Goal: Book appointment/travel/reservation

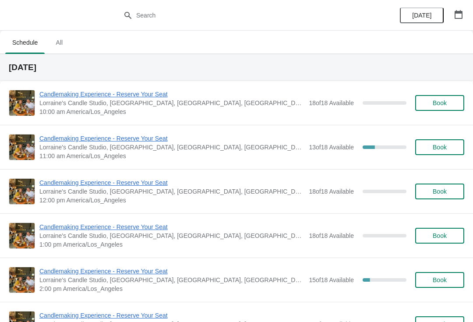
click at [67, 147] on span "Lorraine's Candle Studio, [GEOGRAPHIC_DATA], [GEOGRAPHIC_DATA], [GEOGRAPHIC_DAT…" at bounding box center [171, 147] width 265 height 9
click at [53, 142] on span "Candlemaking Experience - Reserve Your Seat" at bounding box center [171, 138] width 265 height 9
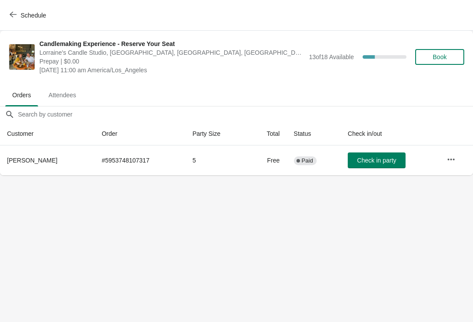
click at [7, 23] on button "Schedule" at bounding box center [28, 15] width 49 height 16
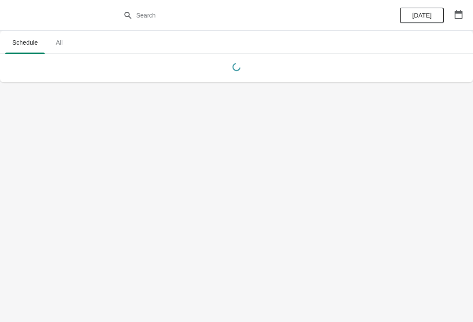
click at [18, 19] on div at bounding box center [236, 15] width 473 height 31
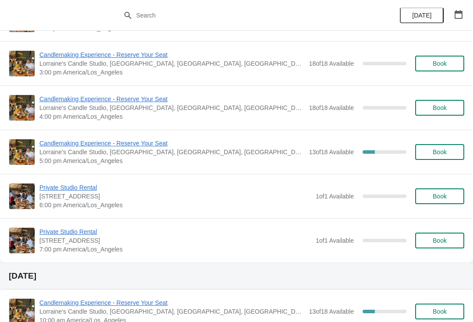
scroll to position [686, 0]
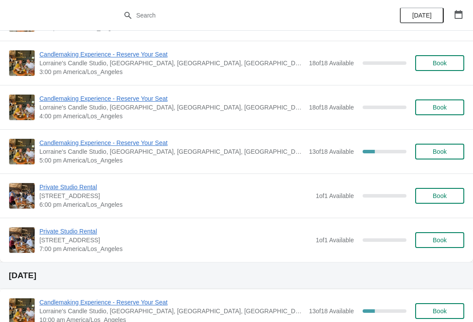
click at [55, 145] on span "Candlemaking Experience - Reserve Your Seat" at bounding box center [171, 142] width 265 height 9
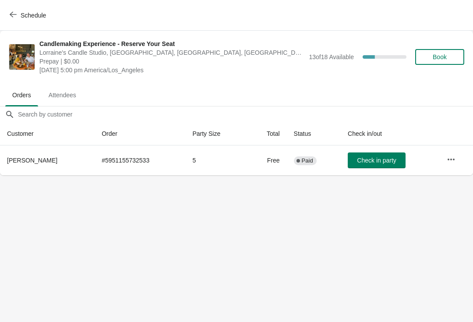
click at [20, 28] on div "Schedule" at bounding box center [236, 15] width 473 height 31
click at [21, 5] on div "Schedule" at bounding box center [236, 15] width 473 height 31
click at [24, 14] on span "Schedule" at bounding box center [33, 15] width 25 height 7
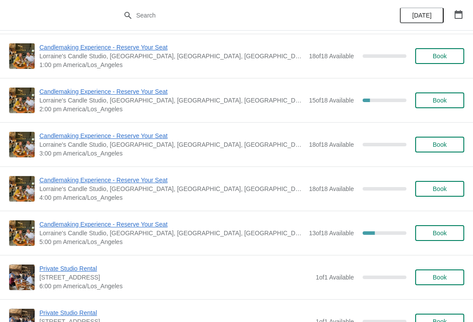
scroll to position [599, 0]
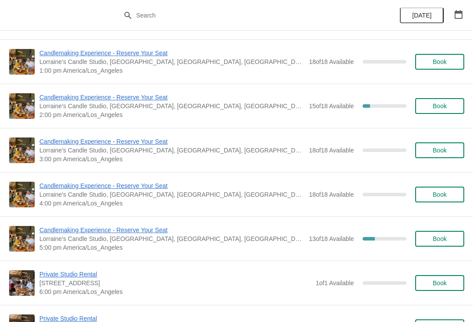
click at [60, 227] on span "Candlemaking Experience - Reserve Your Seat" at bounding box center [171, 230] width 265 height 9
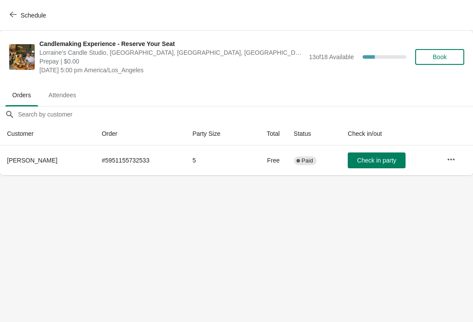
scroll to position [0, 0]
click at [18, 15] on span "Schedule" at bounding box center [28, 15] width 35 height 8
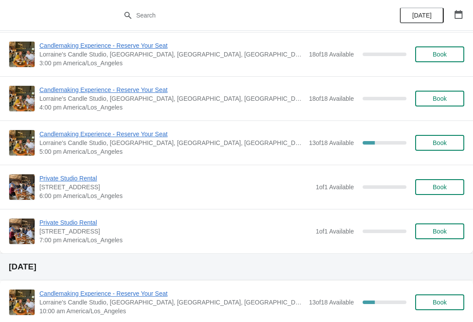
scroll to position [689, 0]
